Goal: Answer question/provide support: Share knowledge or assist other users

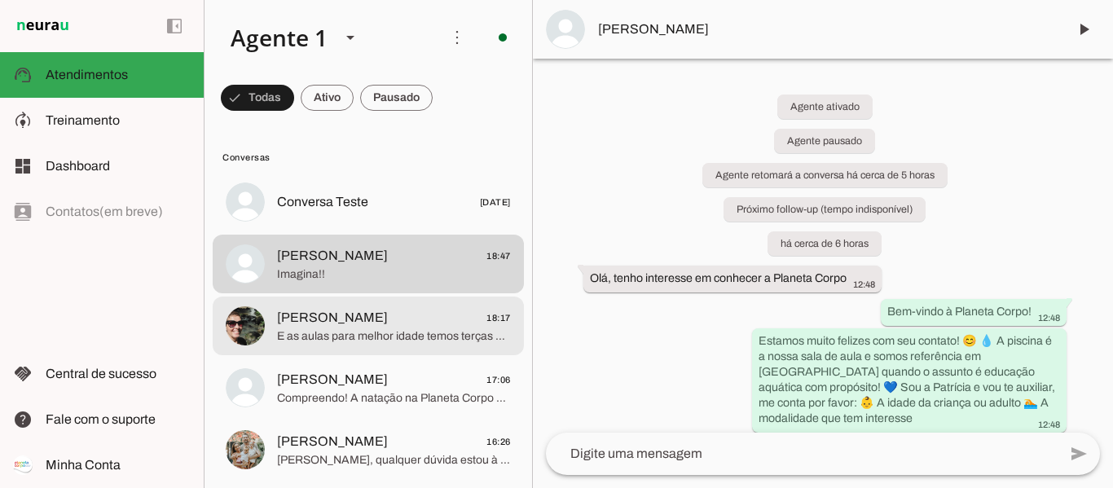
click at [367, 318] on span "[PERSON_NAME] 18:17" at bounding box center [394, 318] width 234 height 20
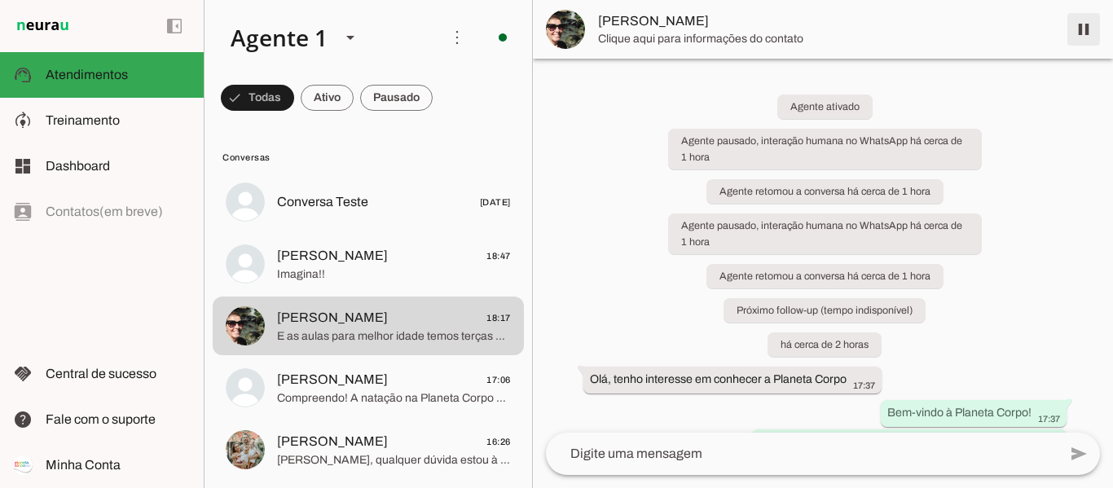
click at [1080, 34] on span at bounding box center [1083, 29] width 39 height 39
